Goal: Task Accomplishment & Management: Manage account settings

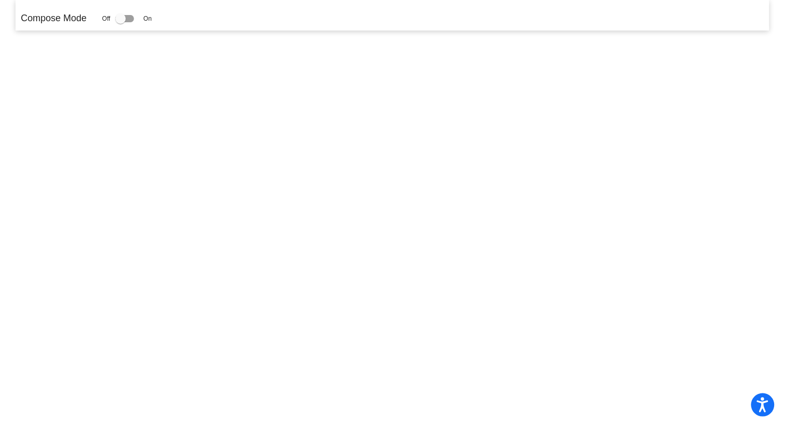
click at [125, 20] on div at bounding box center [120, 18] width 10 height 10
click at [120, 22] on input "checkbox" at bounding box center [120, 22] width 1 height 1
checkbox input "true"
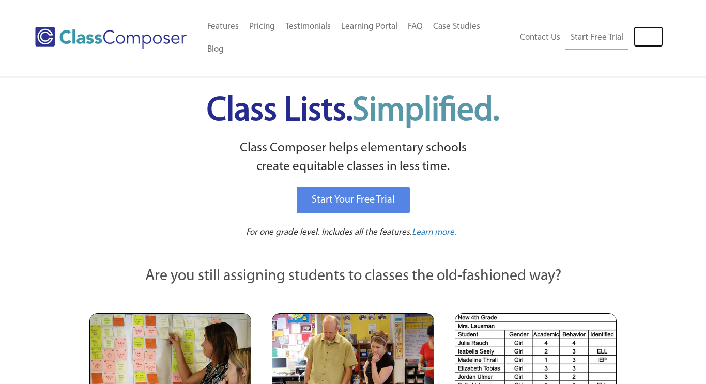
click at [650, 29] on link "Log In" at bounding box center [648, 36] width 29 height 21
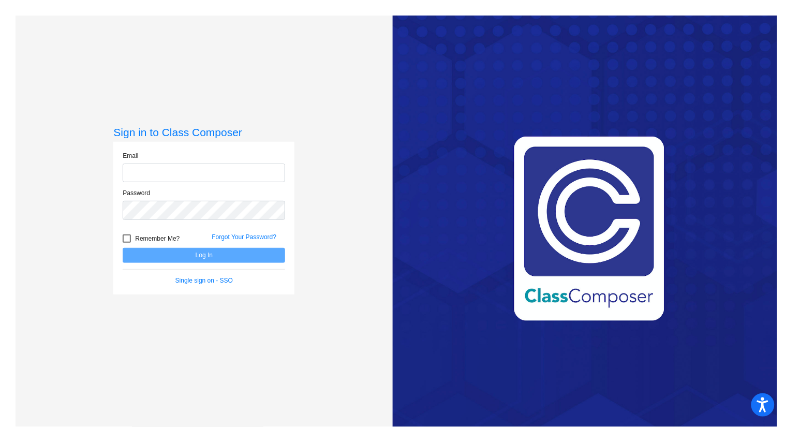
type input "[EMAIL_ADDRESS][DOMAIN_NAME]"
click at [195, 253] on button "Log In" at bounding box center [204, 255] width 162 height 15
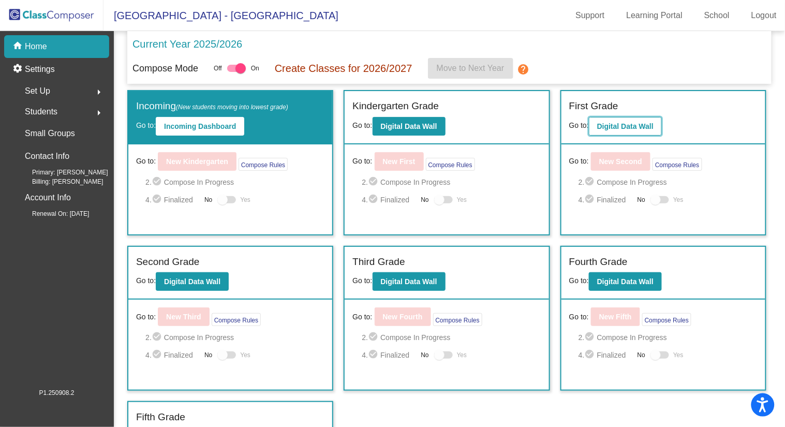
click at [615, 126] on b "Digital Data Wall" at bounding box center [625, 126] width 56 height 8
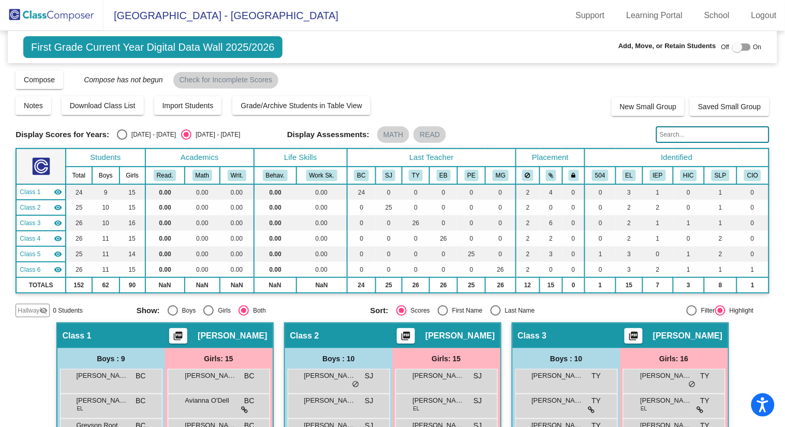
click at [118, 138] on div "Select an option" at bounding box center [122, 134] width 10 height 10
click at [122, 140] on input "2024 - 2025" at bounding box center [122, 140] width 1 height 1
radio input "true"
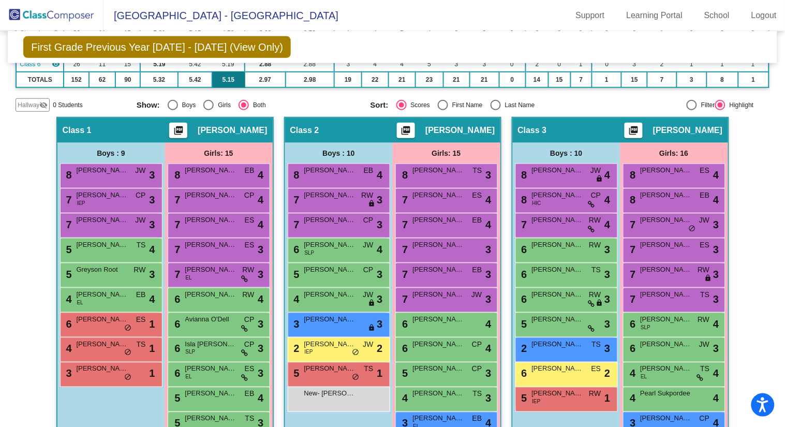
scroll to position [185, 0]
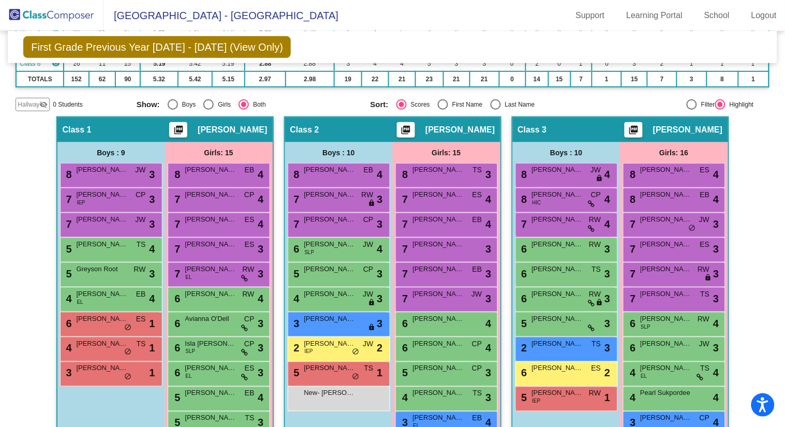
click at [52, 13] on img at bounding box center [51, 15] width 103 height 31
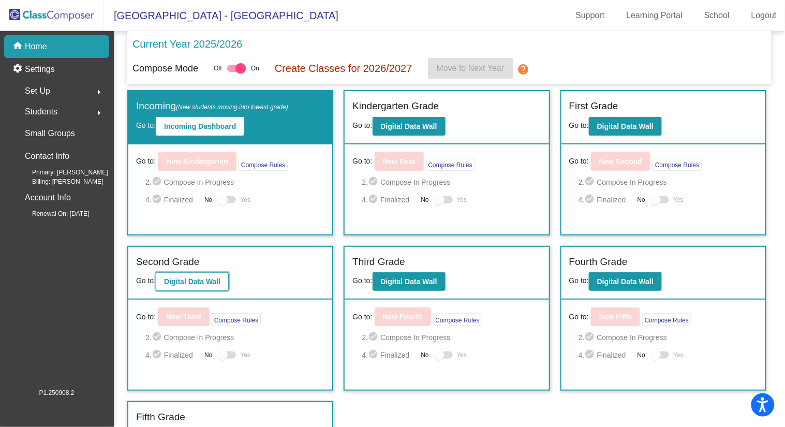
click at [195, 281] on b "Digital Data Wall" at bounding box center [192, 281] width 56 height 8
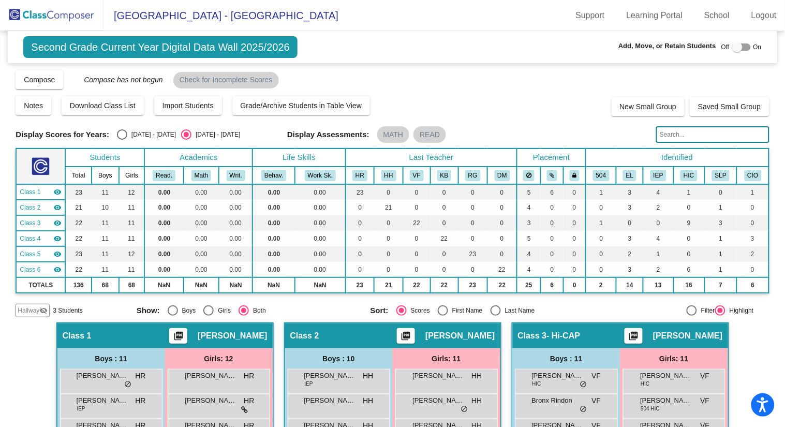
click at [117, 137] on div "Select an option" at bounding box center [122, 134] width 10 height 10
click at [122, 140] on input "2024 - 2025" at bounding box center [122, 140] width 1 height 1
radio input "true"
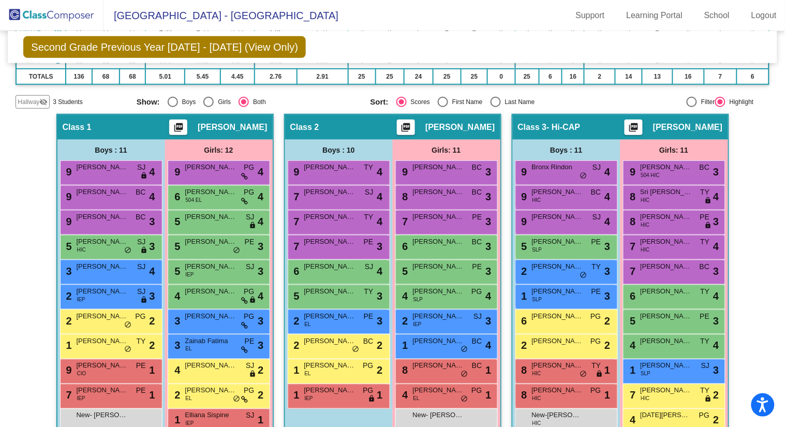
scroll to position [177, 0]
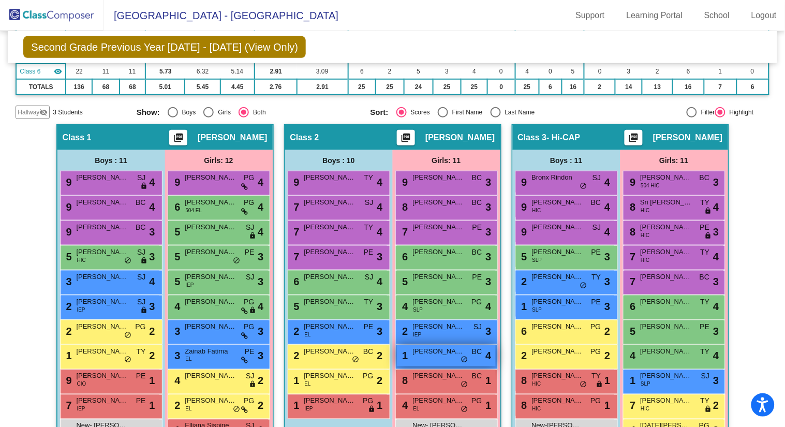
click at [428, 359] on div "1 Charlotte Black BC lock do_not_disturb_alt 4" at bounding box center [446, 355] width 99 height 21
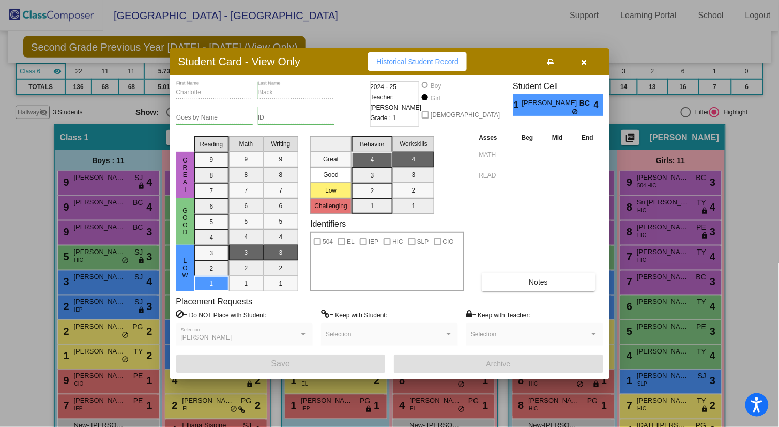
click at [583, 64] on icon "button" at bounding box center [585, 61] width 6 height 7
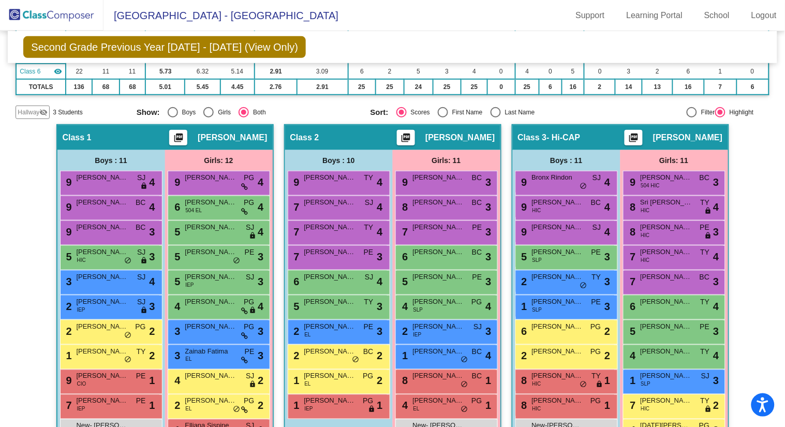
click at [415, 40] on div "Second Grade Previous Year 2024 - 2025 (View Only) Add, Move, or Retain Student…" at bounding box center [392, 47] width 768 height 32
